Goal: Contribute content: Contribute content

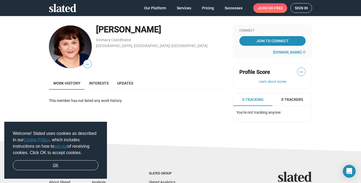
click at [71, 163] on link "OK" at bounding box center [56, 165] width 86 height 10
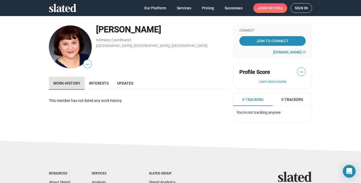
click at [65, 83] on span "Work history" at bounding box center [66, 83] width 27 height 4
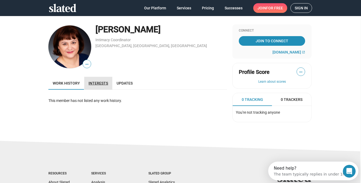
click at [103, 82] on span "Interests" at bounding box center [99, 83] width 20 height 4
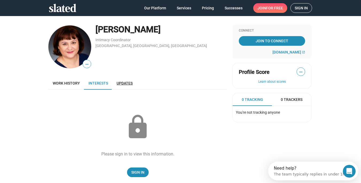
click at [131, 82] on span "Updates" at bounding box center [125, 83] width 16 height 4
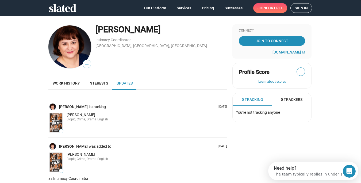
click at [300, 8] on span "Sign in" at bounding box center [301, 7] width 13 height 9
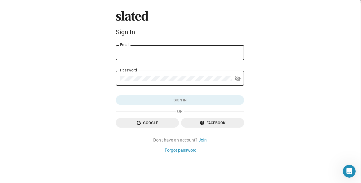
click at [181, 51] on input "Email" at bounding box center [180, 53] width 120 height 5
click at [178, 51] on input "Email" at bounding box center [181, 53] width 120 height 5
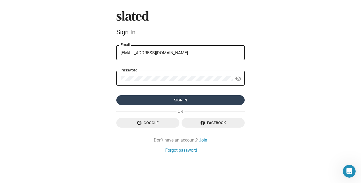
type input "[EMAIL_ADDRESS][DOMAIN_NAME]"
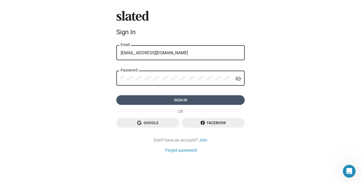
click at [216, 99] on span "Sign in" at bounding box center [181, 100] width 120 height 10
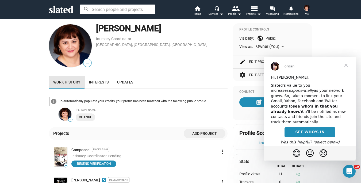
click at [73, 80] on span "Work history" at bounding box center [66, 82] width 27 height 4
click at [348, 68] on span "Close" at bounding box center [346, 65] width 19 height 19
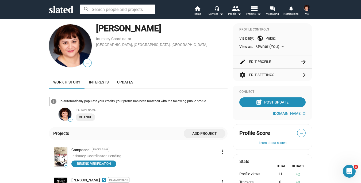
click at [346, 66] on div "— [PERSON_NAME] Intimacy Coordinator [GEOGRAPHIC_DATA], [GEOGRAPHIC_DATA], [GEO…" at bounding box center [180, 137] width 361 height 244
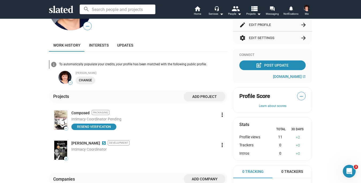
scroll to position [44, 0]
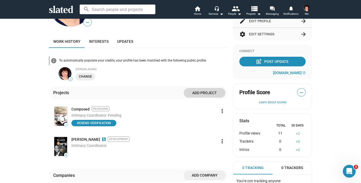
click at [199, 94] on span "Add project" at bounding box center [204, 93] width 33 height 10
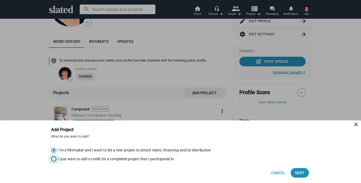
click at [53, 157] on span "Select an option" at bounding box center [53, 158] width 5 height 5
click at [53, 157] on input "I just want to add a credit for a completed project that I participated in" at bounding box center [53, 158] width 5 height 5
radio input "true"
click at [304, 173] on span "Next" at bounding box center [300, 173] width 10 height 10
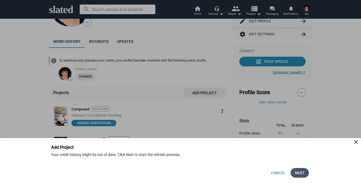
click at [304, 172] on span "Next" at bounding box center [300, 173] width 10 height 10
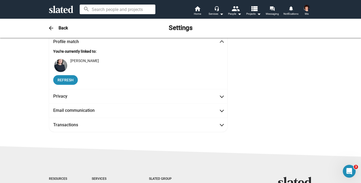
scroll to position [0, 0]
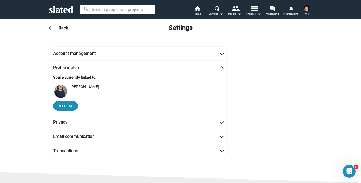
click at [50, 29] on mat-icon "arrow_back" at bounding box center [51, 28] width 6 height 6
